Goal: Information Seeking & Learning: Learn about a topic

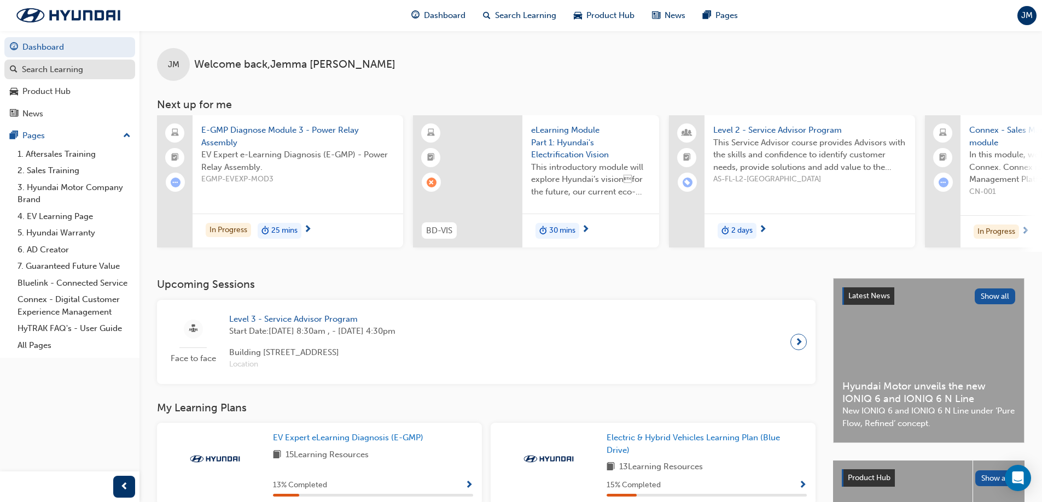
click at [45, 68] on div "Search Learning" at bounding box center [52, 69] width 61 height 13
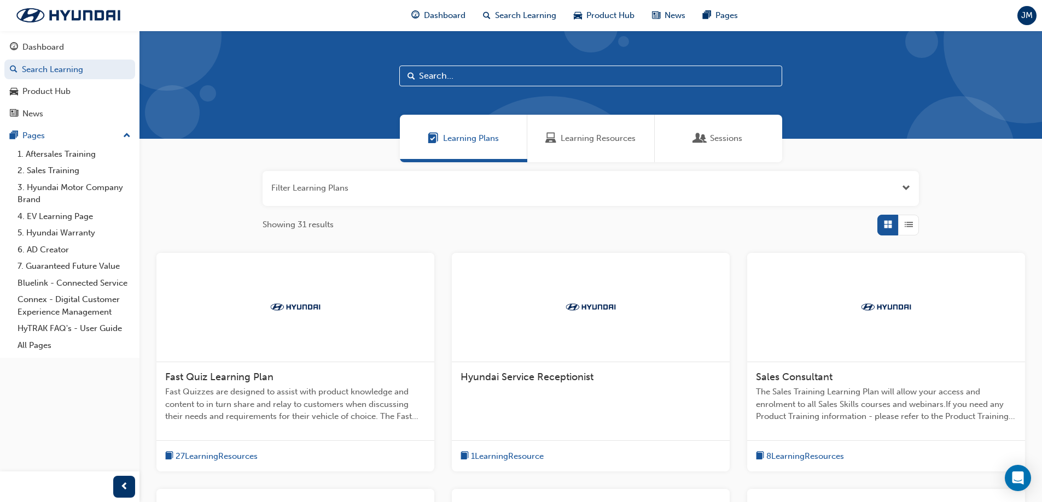
click at [496, 79] on input "text" at bounding box center [590, 76] width 383 height 21
type input "master"
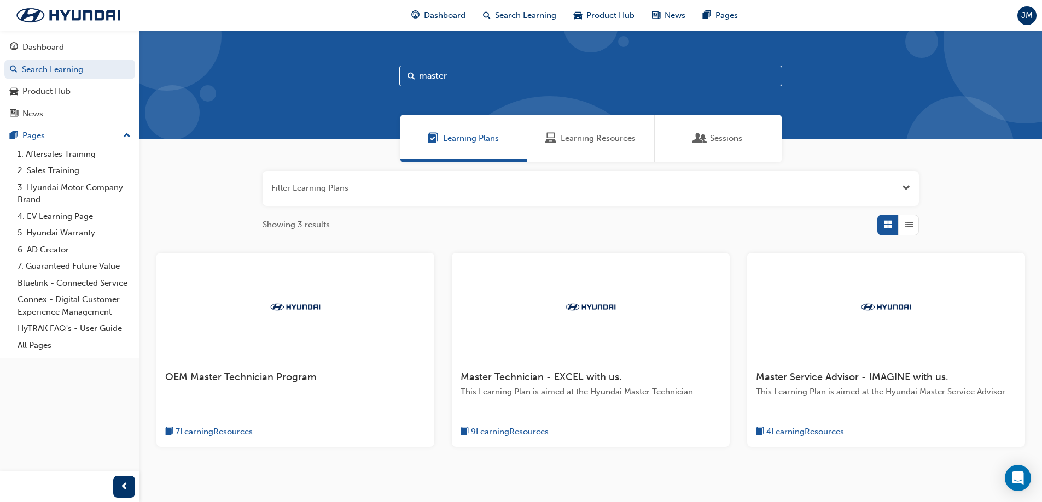
click at [844, 353] on div at bounding box center [886, 307] width 278 height 109
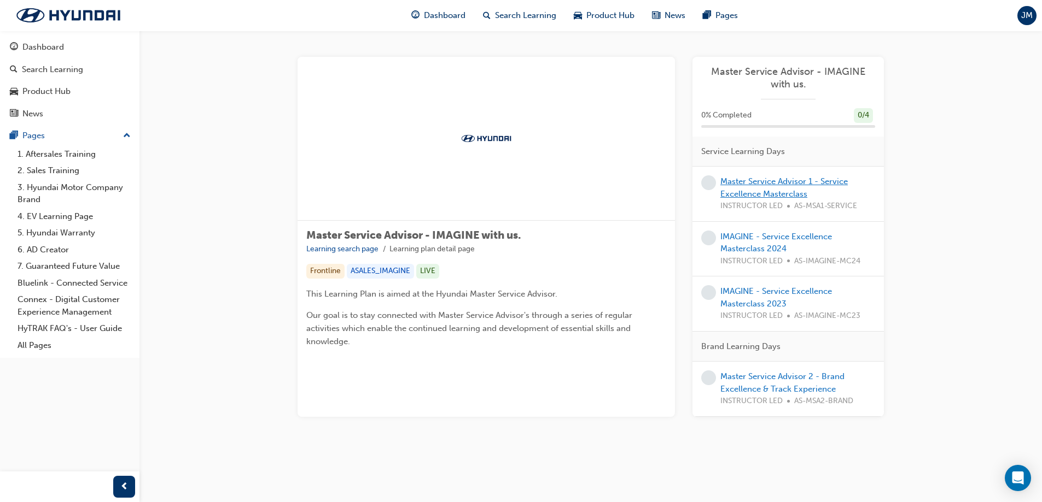
click at [747, 180] on link "Master Service Advisor 1 - Service Excellence Masterclass" at bounding box center [783, 188] width 127 height 22
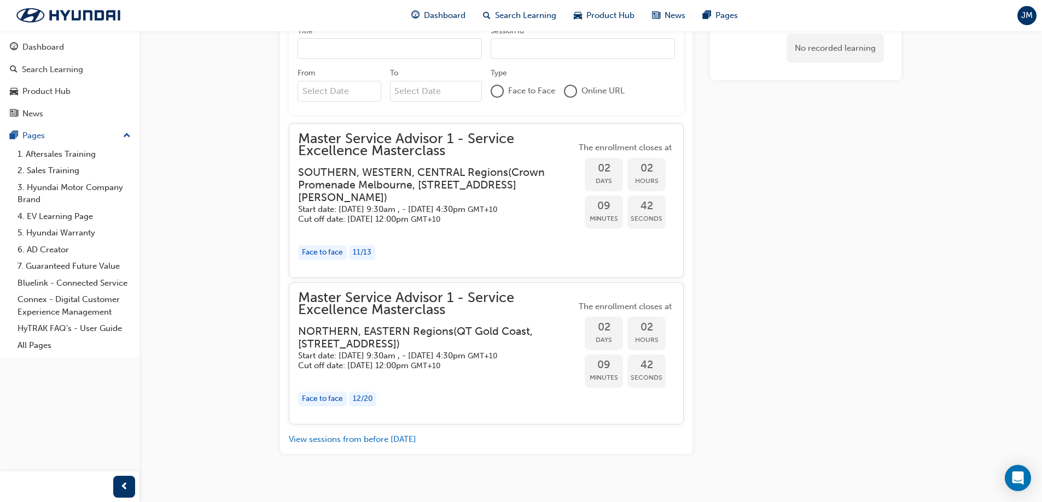
scroll to position [1024, 0]
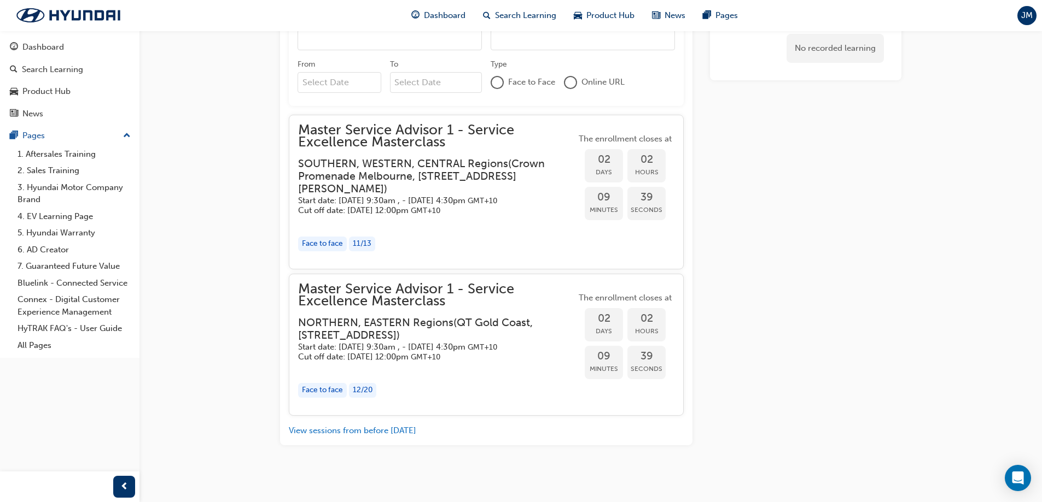
click at [420, 177] on h3 "SOUTHERN, WESTERN, CENTRAL Regions ( Crown Promenade Melbourne, 8 Whiteman St, …" at bounding box center [428, 176] width 260 height 38
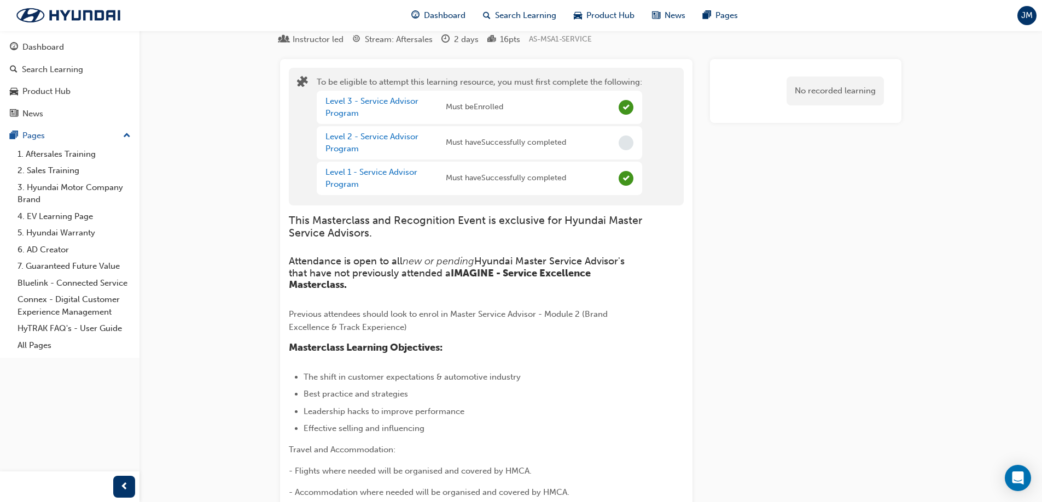
scroll to position [0, 0]
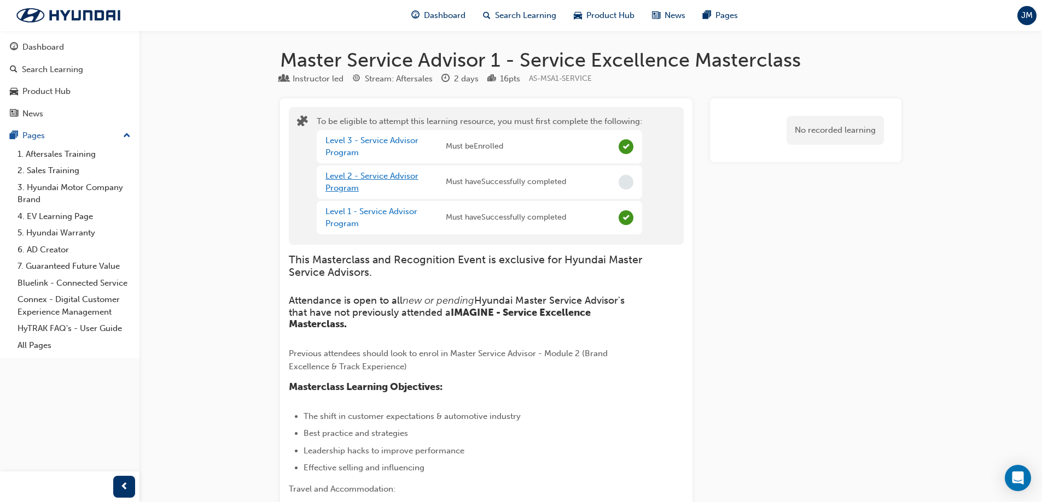
click at [374, 180] on link "Level 2 - Service Advisor Program" at bounding box center [371, 182] width 93 height 22
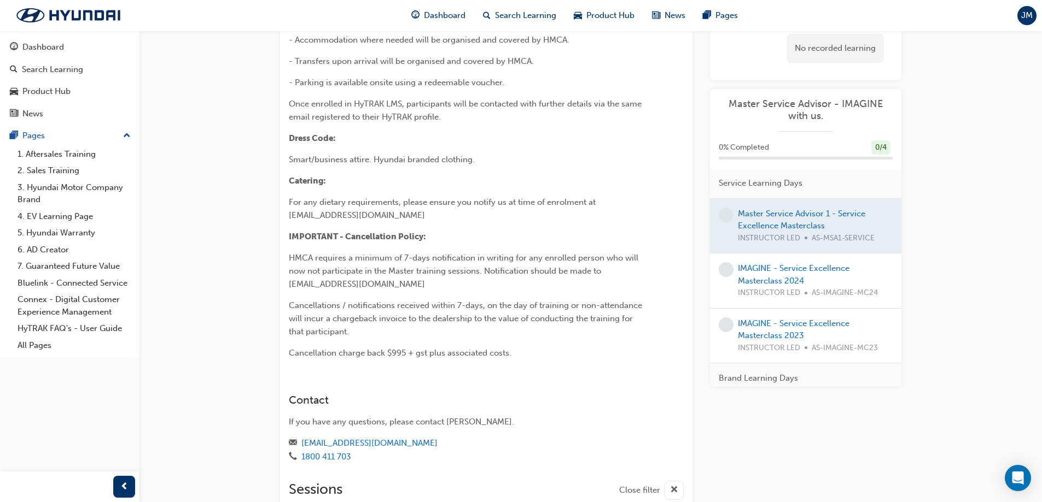
scroll to position [820, 0]
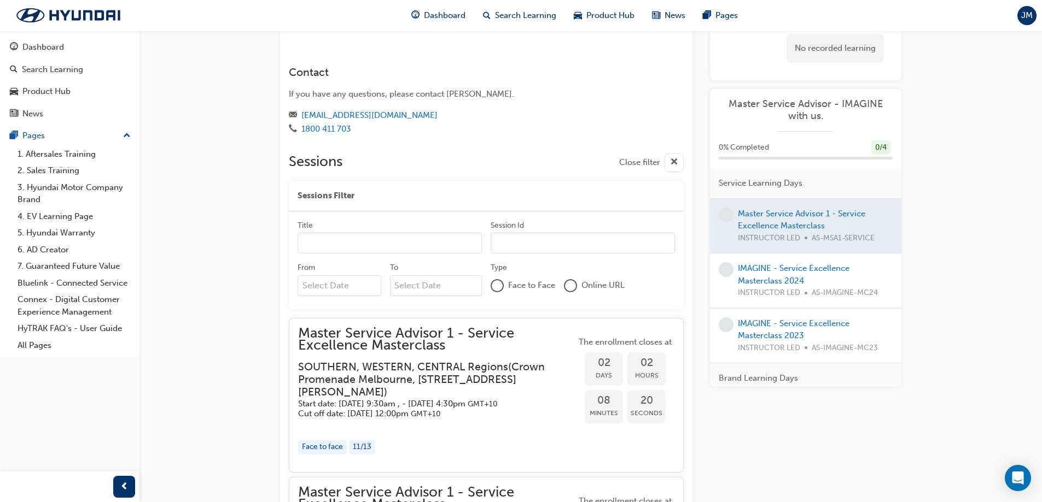
click at [395, 342] on span "Master Service Advisor 1 - Service Excellence Masterclass" at bounding box center [437, 340] width 278 height 25
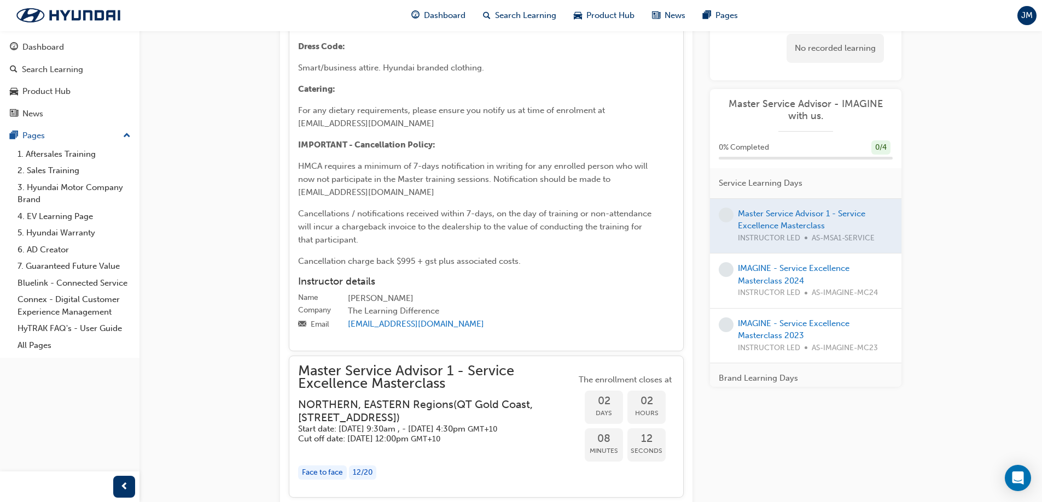
scroll to position [1896, 0]
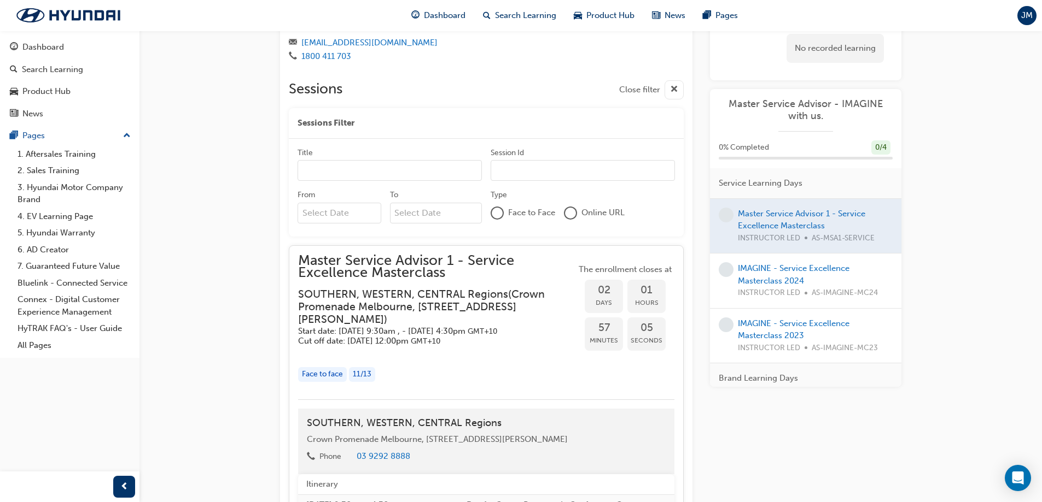
scroll to position [912, 0]
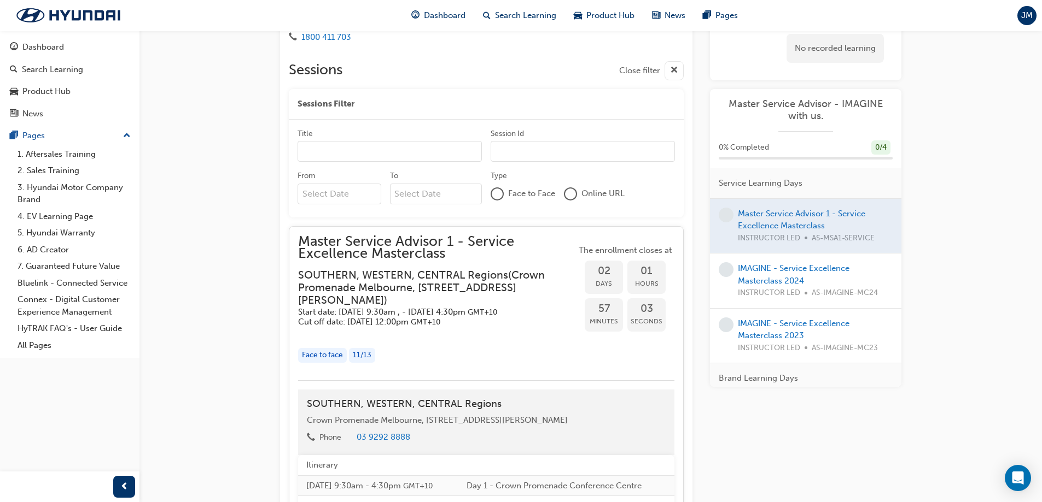
drag, startPoint x: 452, startPoint y: 253, endPoint x: 274, endPoint y: 242, distance: 177.5
click at [277, 244] on div "Master Service Advisor 1 - Service Excellence Masterclass Instructor led Stream…" at bounding box center [590, 287] width 656 height 2303
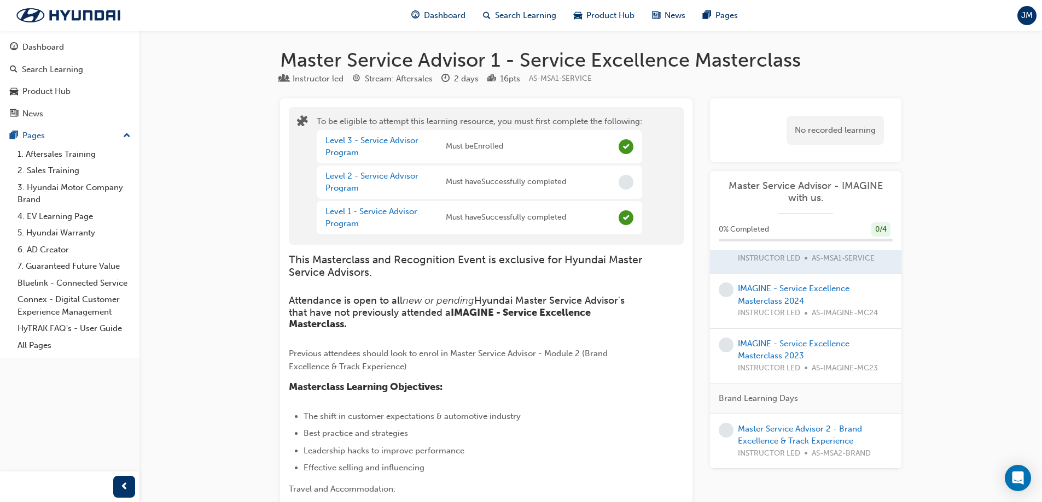
scroll to position [0, 0]
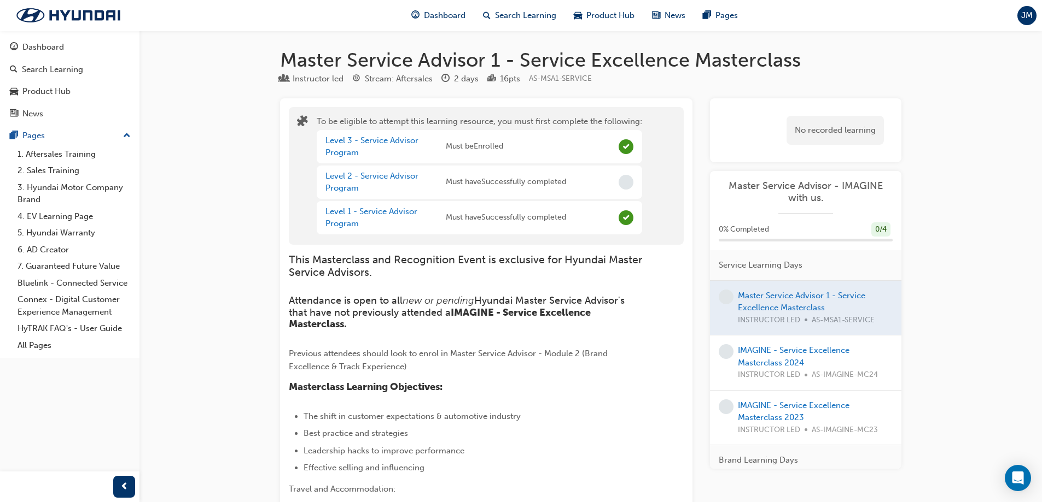
click at [768, 357] on div "IMAGINE - Service Excellence Masterclass 2024 INSTRUCTOR LED AS-IMAGINE-MC24" at bounding box center [815, 362] width 155 height 37
click at [758, 362] on link "IMAGINE - Service Excellence Masterclass 2024" at bounding box center [794, 357] width 112 height 22
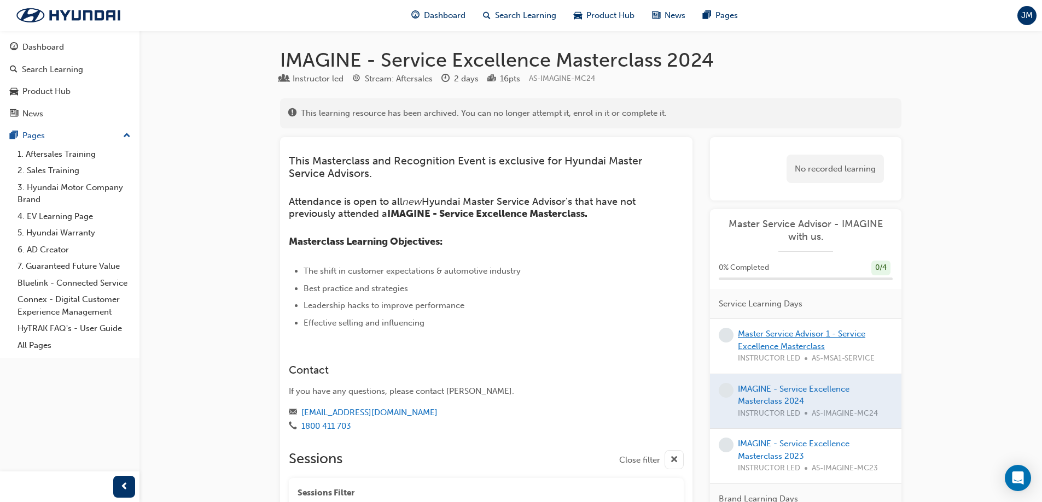
click at [793, 337] on link "Master Service Advisor 1 - Service Excellence Masterclass" at bounding box center [801, 340] width 127 height 22
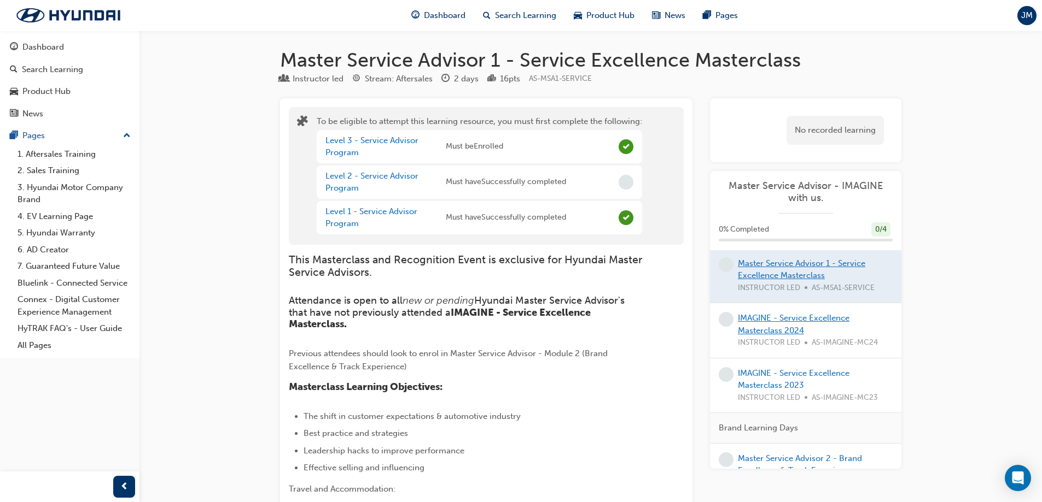
scroll to position [62, 0]
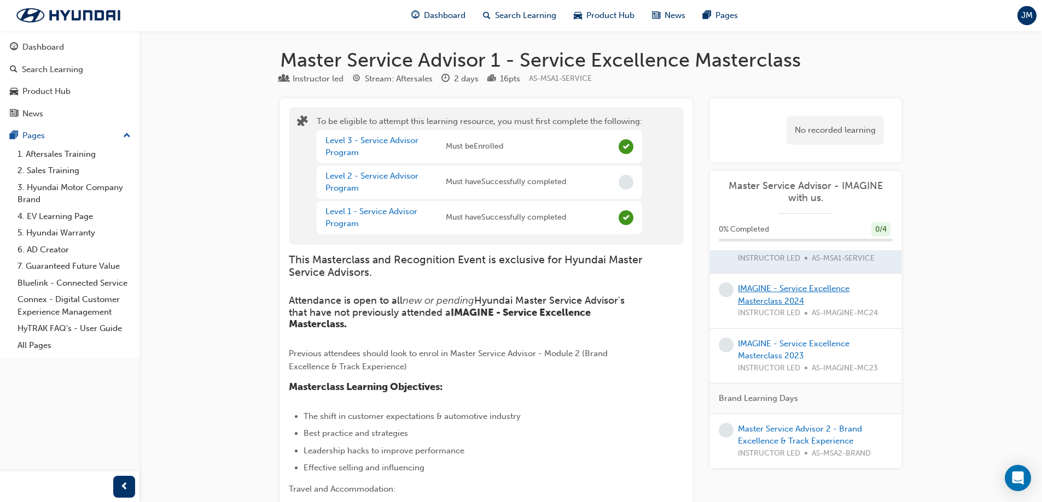
click at [772, 299] on link "IMAGINE - Service Excellence Masterclass 2024" at bounding box center [794, 295] width 112 height 22
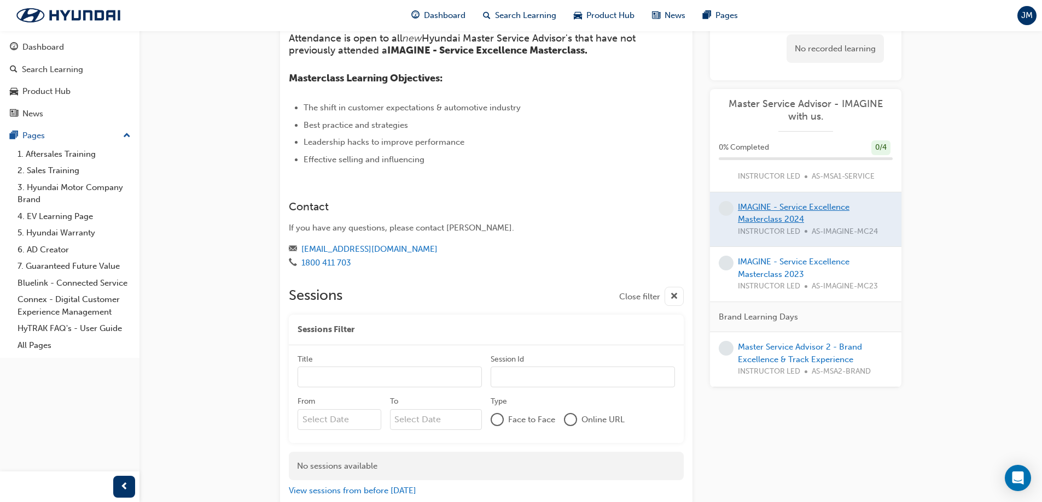
scroll to position [230, 0]
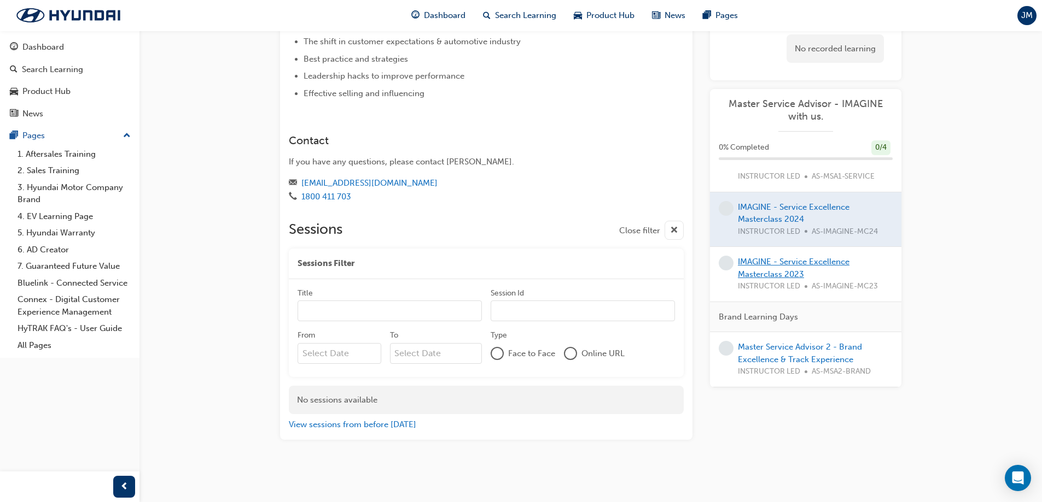
click at [755, 272] on link "IMAGINE - Service Excellence Masterclass 2023" at bounding box center [794, 268] width 112 height 22
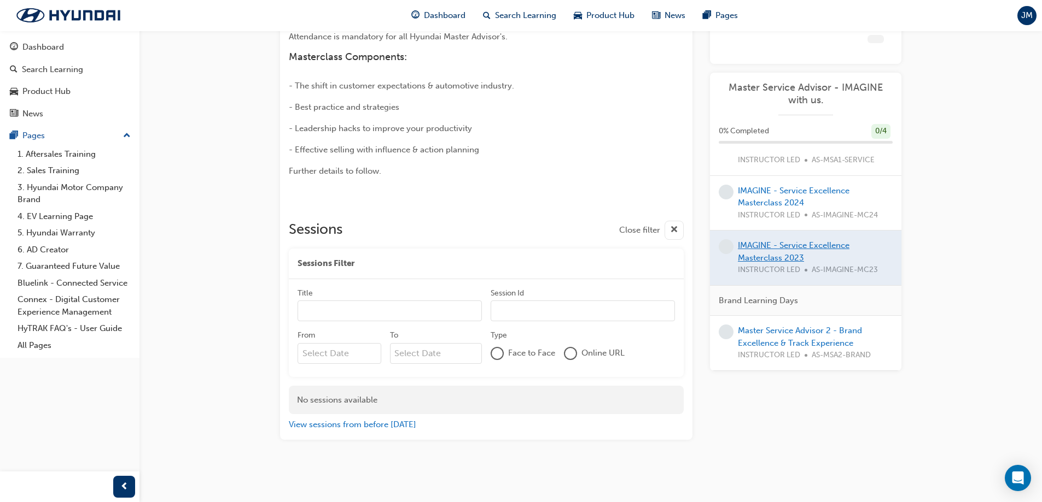
scroll to position [159, 0]
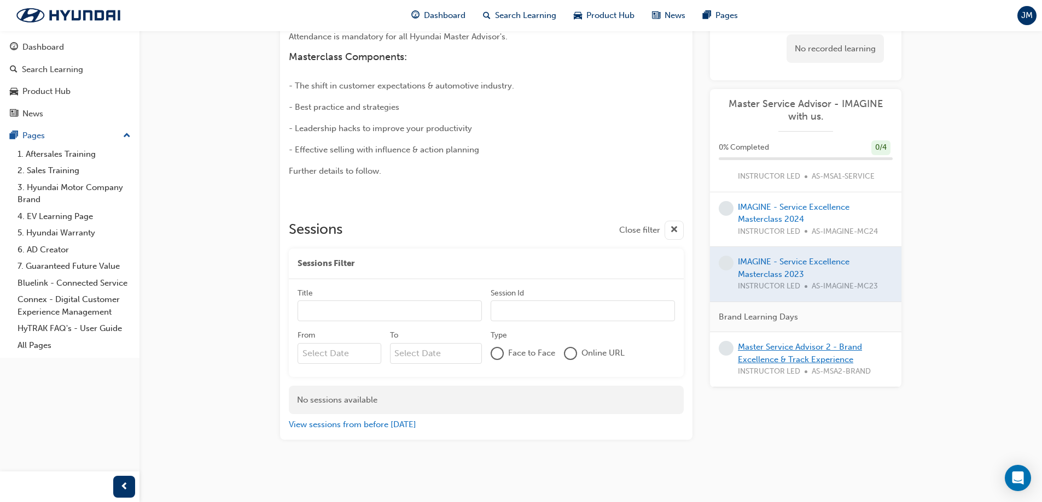
click at [782, 360] on link "Master Service Advisor 2 - Brand Excellence & Track Experience" at bounding box center [800, 353] width 124 height 22
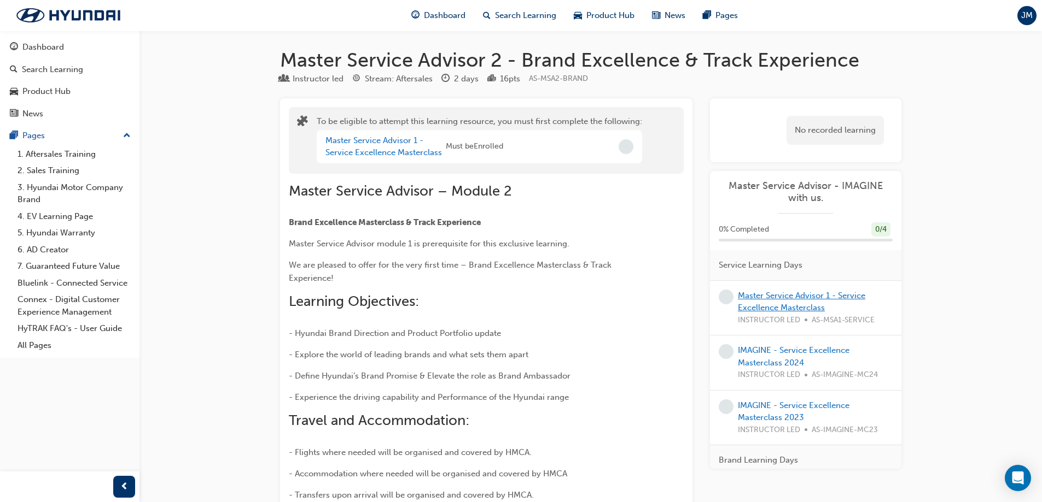
click at [759, 308] on link "Master Service Advisor 1 - Service Excellence Masterclass" at bounding box center [801, 302] width 127 height 22
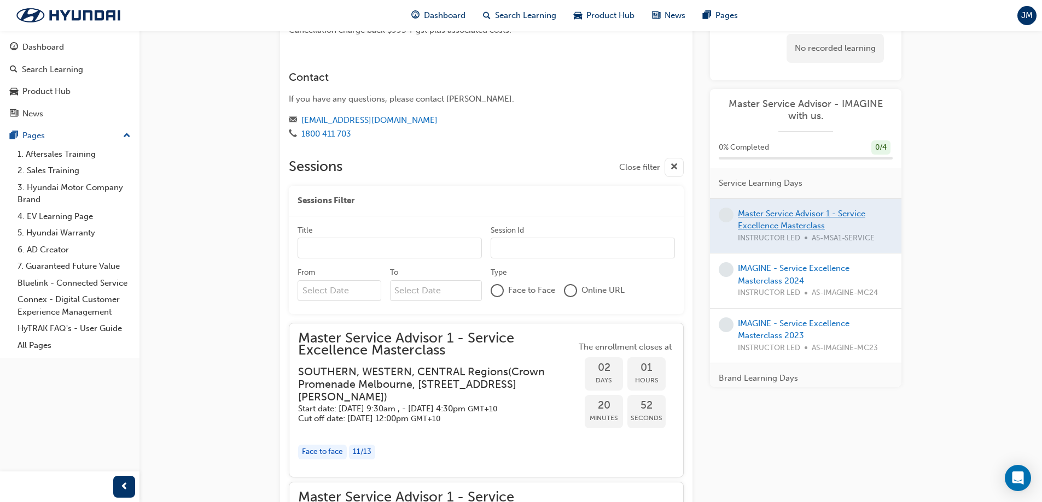
scroll to position [820, 0]
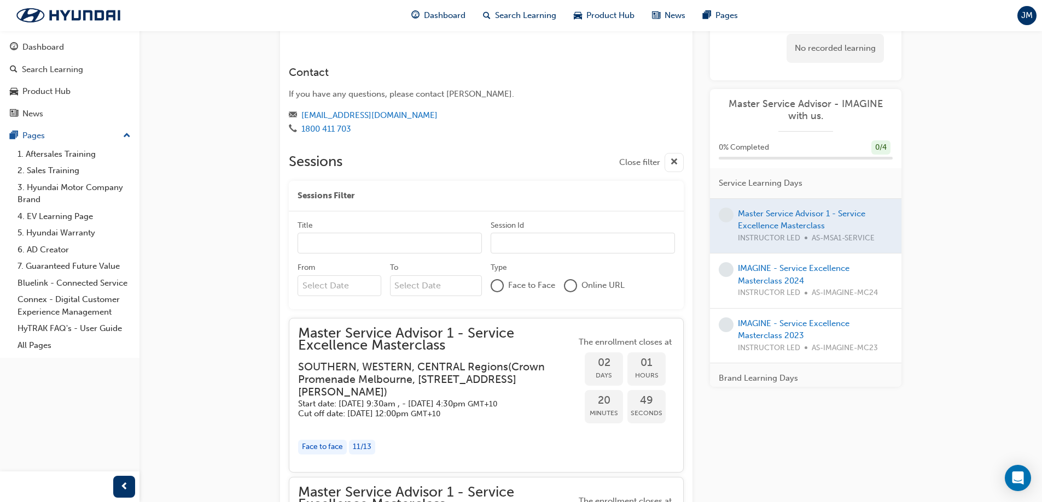
click at [401, 362] on h3 "SOUTHERN, WESTERN, CENTRAL Regions ( Crown Promenade Melbourne, 8 Whiteman St, …" at bounding box center [428, 380] width 260 height 38
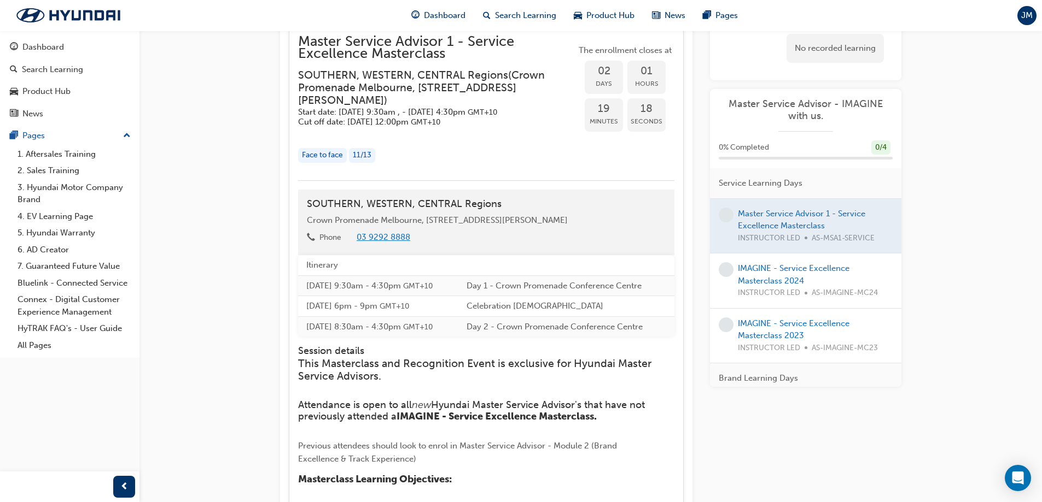
scroll to position [1093, 0]
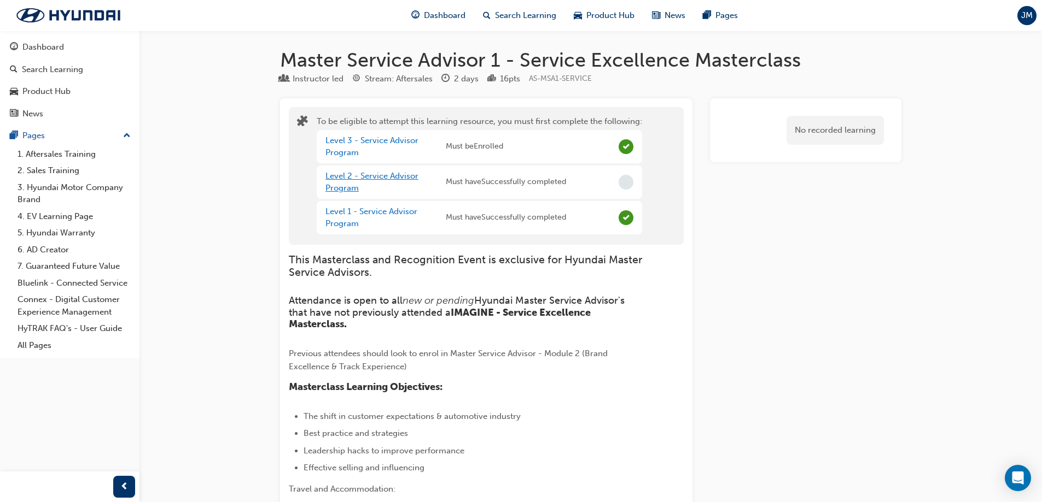
click at [381, 180] on link "Level 2 - Service Advisor Program" at bounding box center [371, 182] width 93 height 22
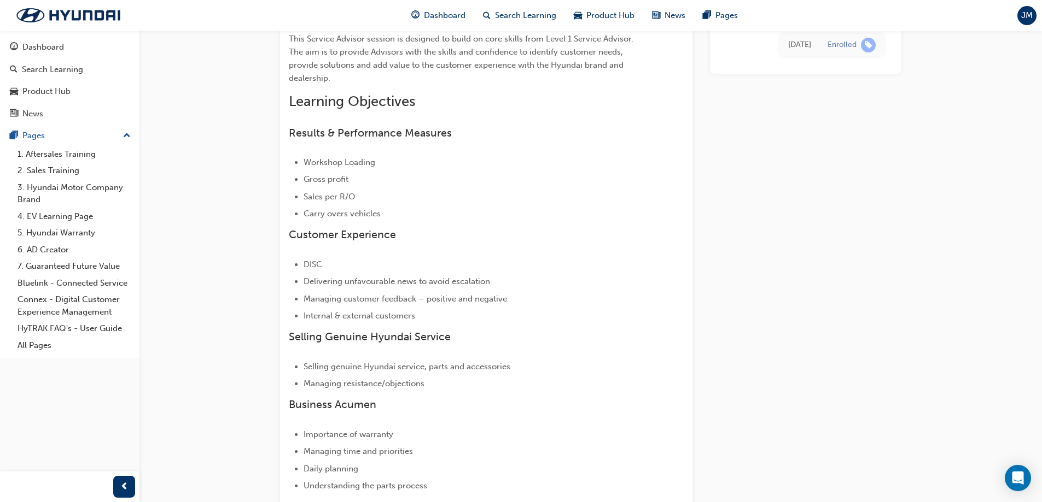
scroll to position [437, 0]
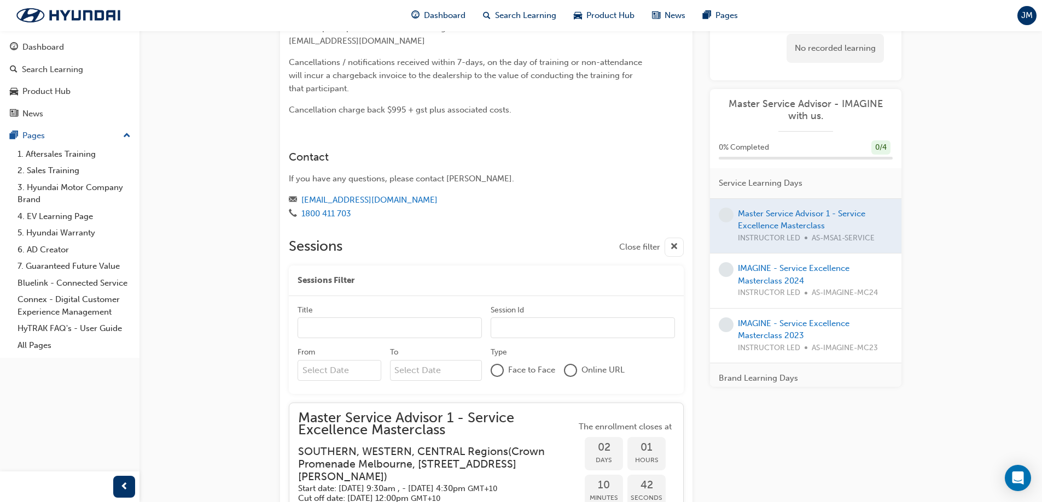
scroll to position [929, 0]
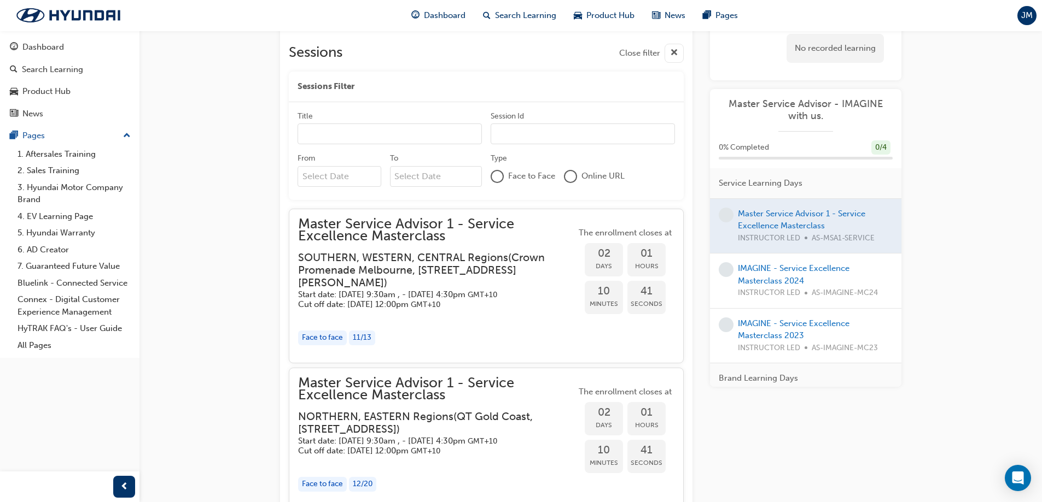
click at [463, 346] on div "Face to face 11 / 13" at bounding box center [437, 338] width 278 height 15
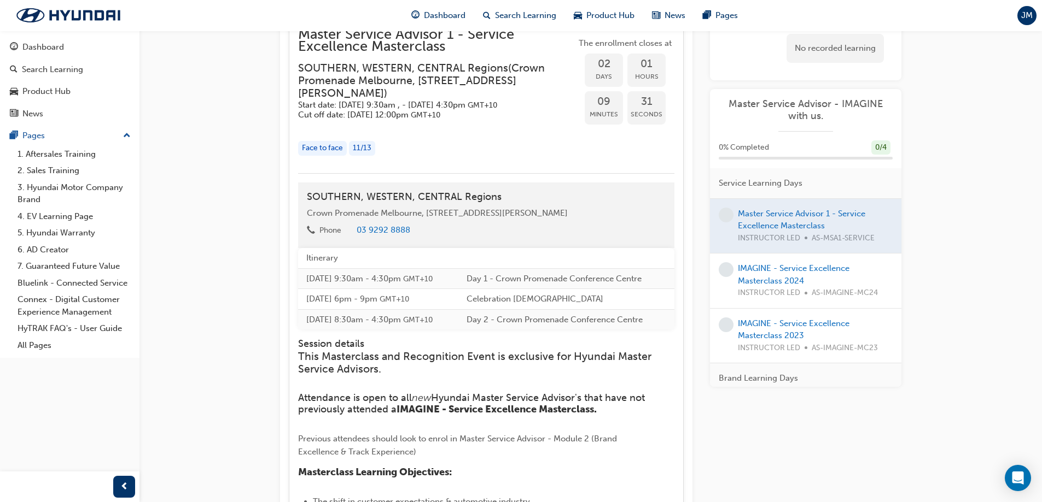
scroll to position [1093, 0]
